Goal: Information Seeking & Learning: Learn about a topic

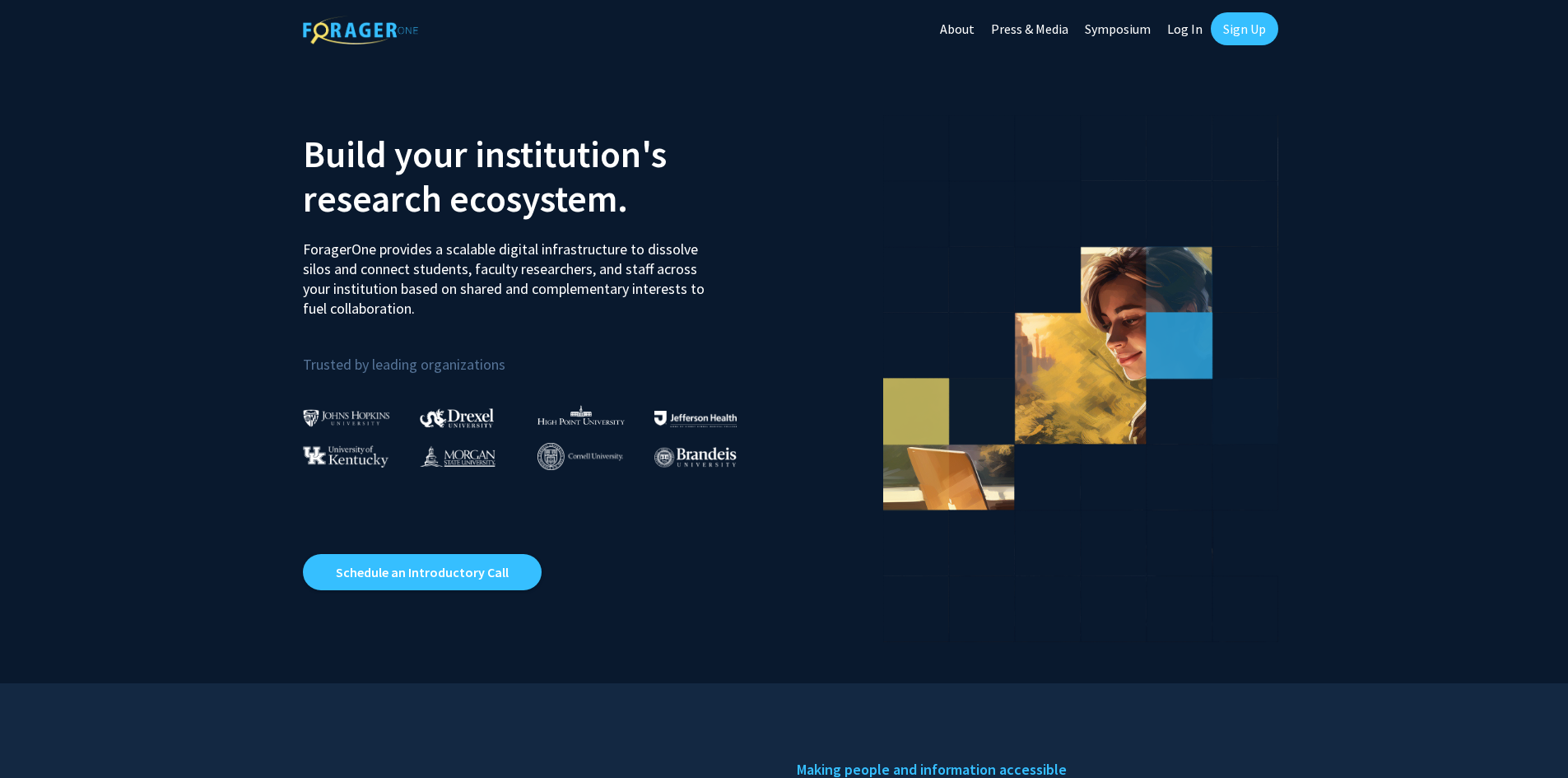
click at [1035, 32] on link "Press & Media" at bounding box center [1030, 28] width 94 height 58
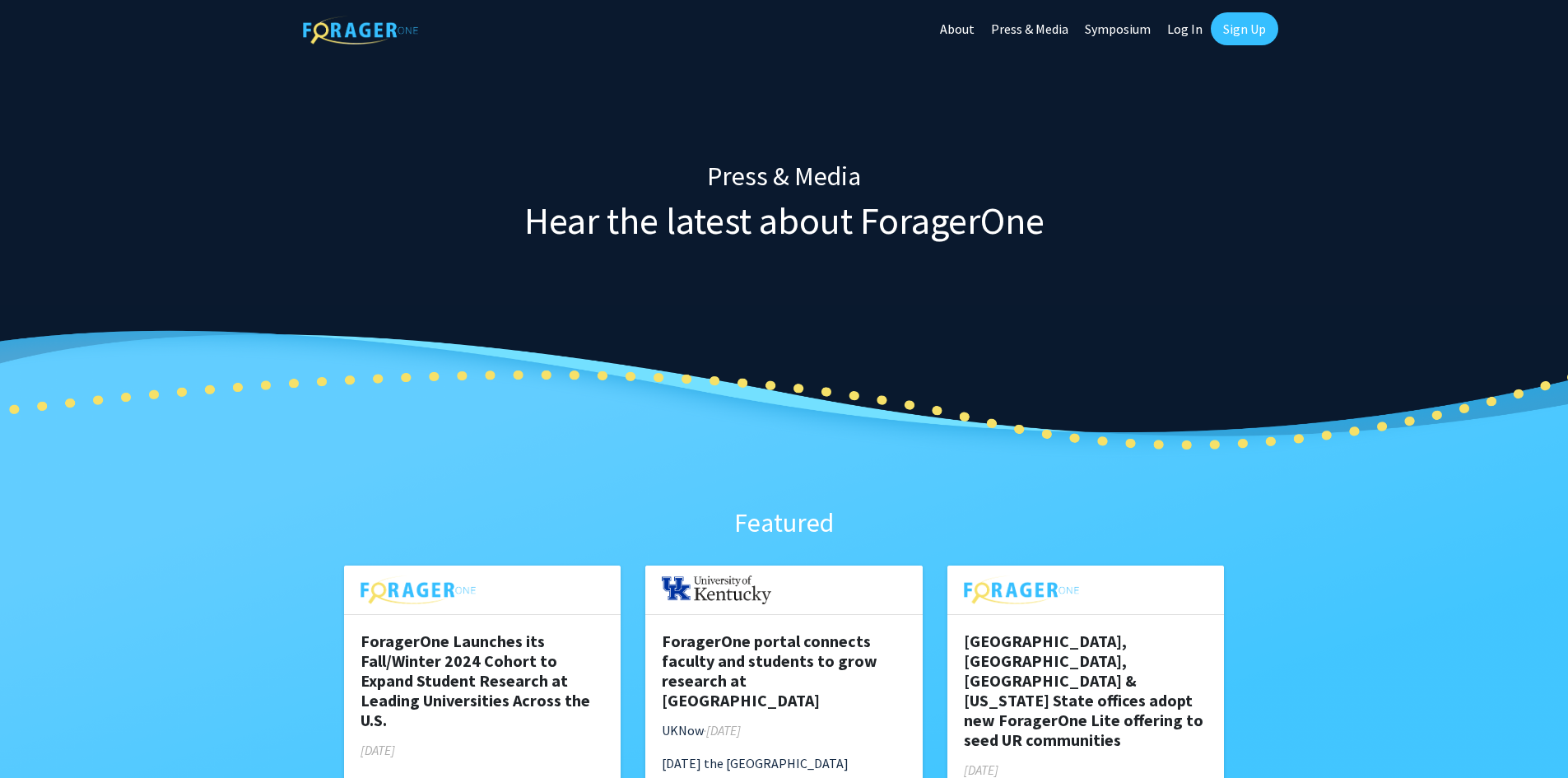
click at [973, 26] on link "About" at bounding box center [957, 28] width 51 height 58
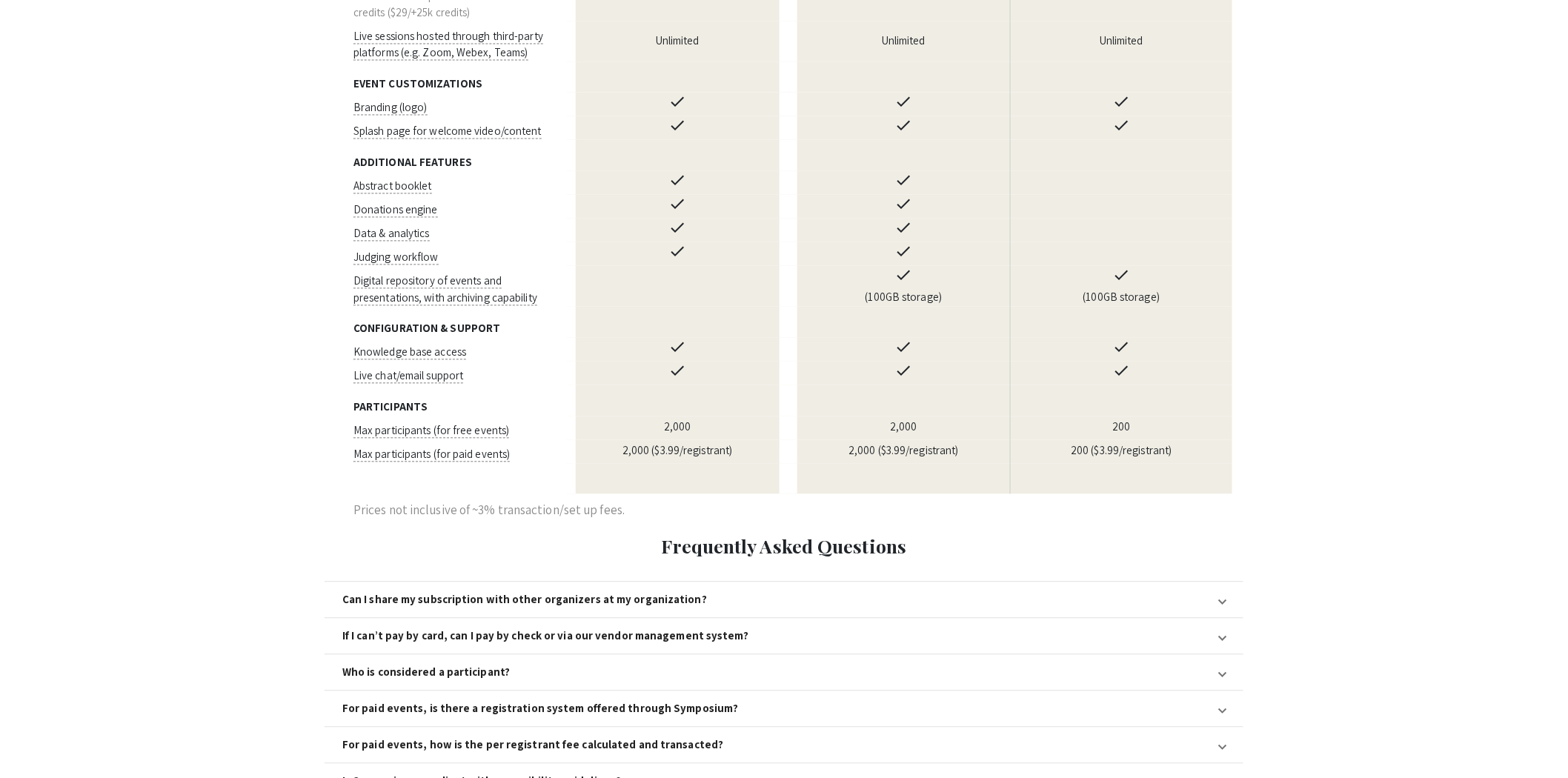
scroll to position [1342, 0]
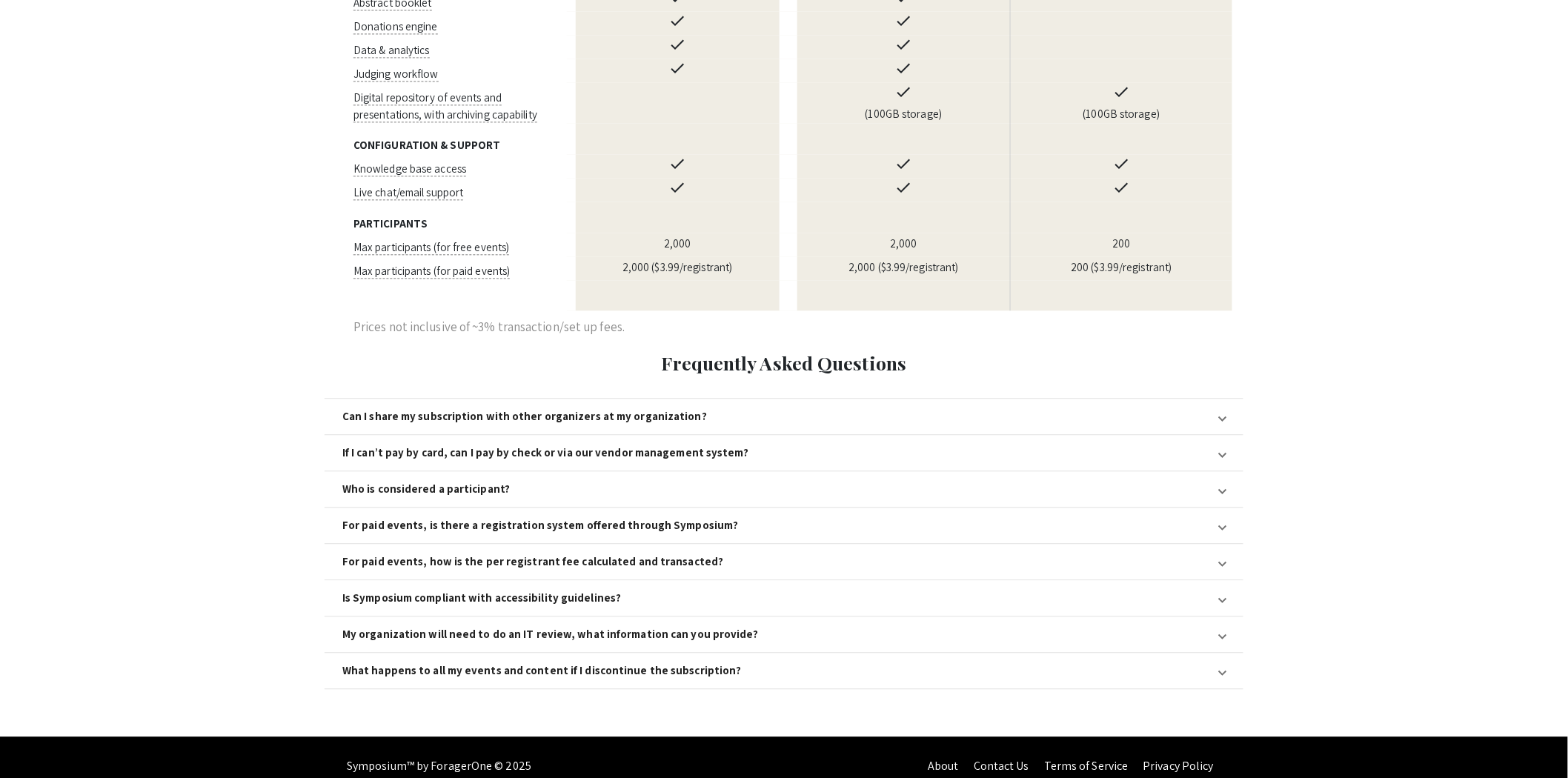
click at [554, 592] on div "Is Symposium compliant with accessibility guidelines?" at bounding box center [481, 598] width 279 height 13
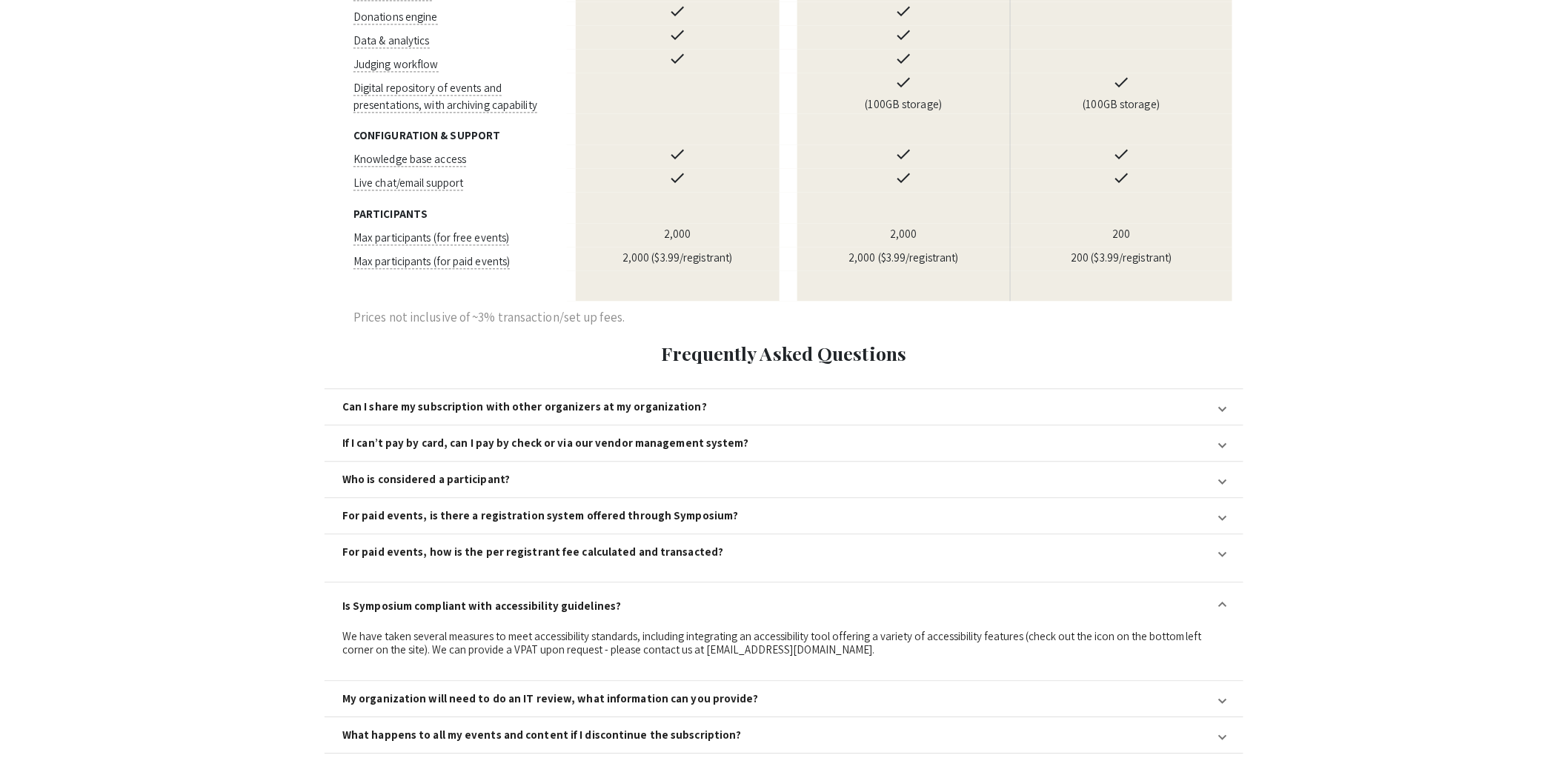
scroll to position [1416, 0]
